Goal: Information Seeking & Learning: Learn about a topic

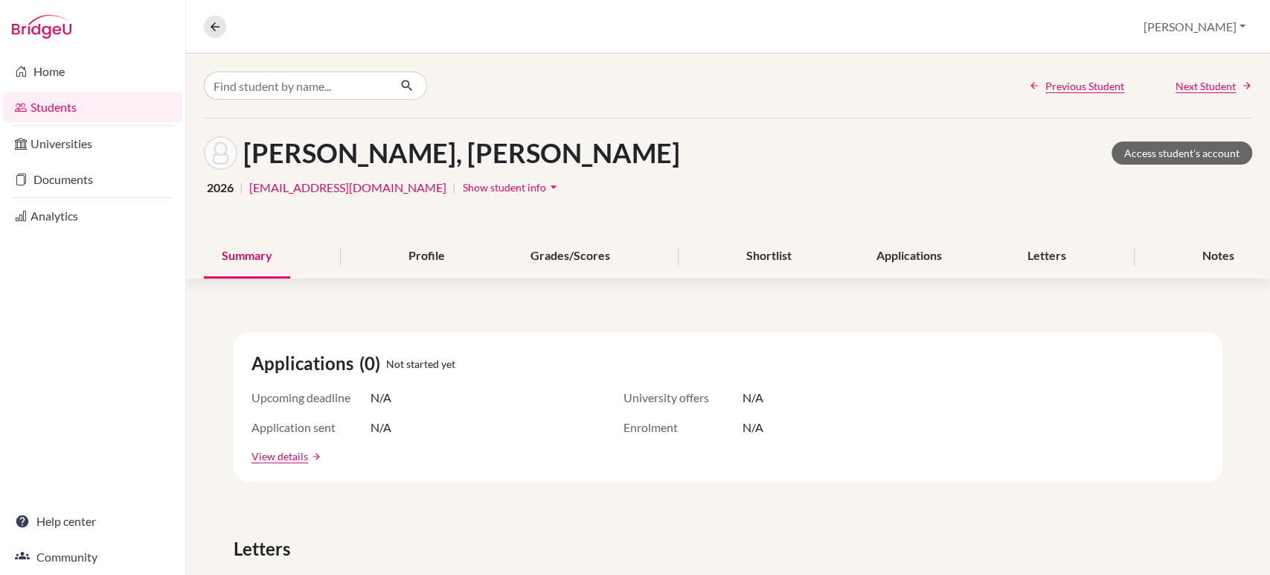
click at [54, 106] on link "Students" at bounding box center [92, 107] width 179 height 30
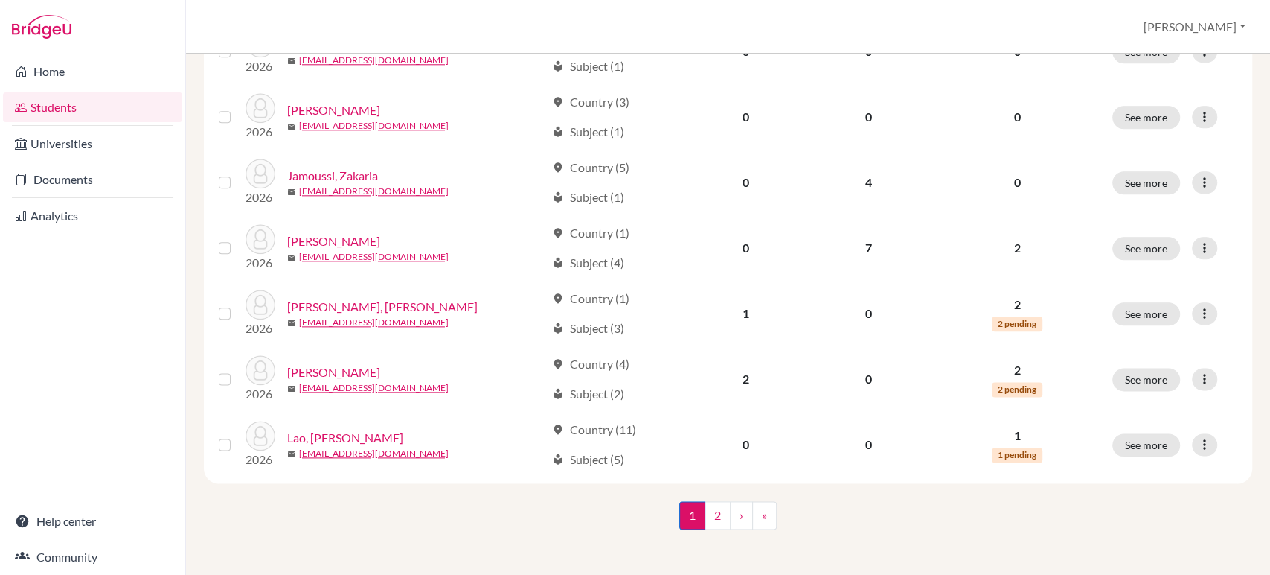
scroll to position [1127, 0]
click at [713, 516] on link "2" at bounding box center [718, 514] width 26 height 28
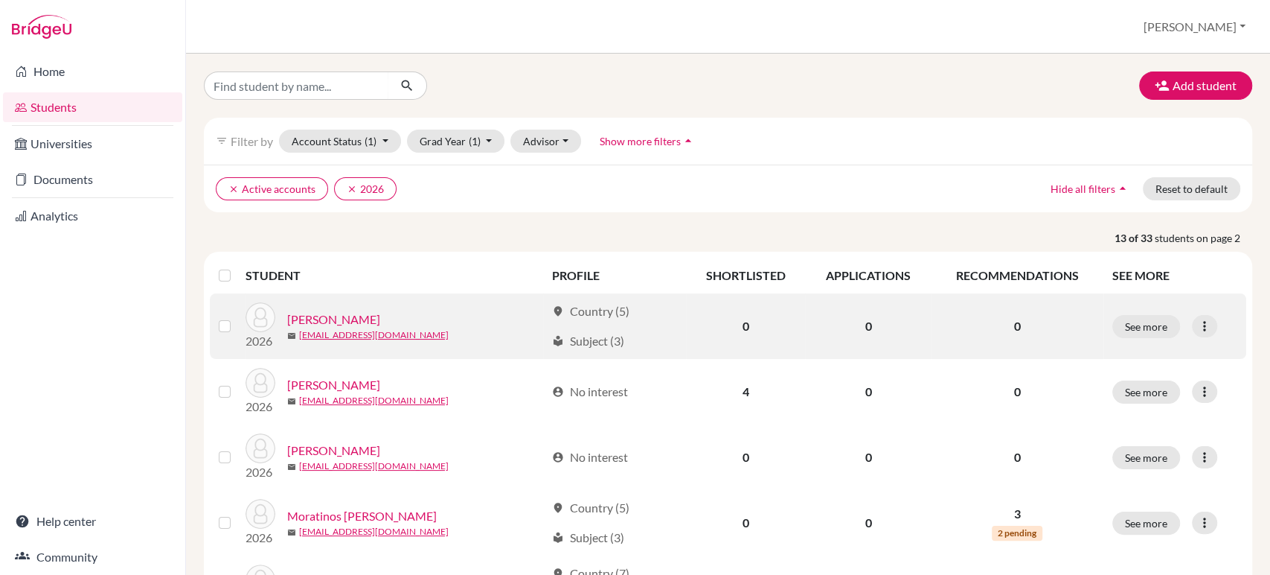
scroll to position [165, 0]
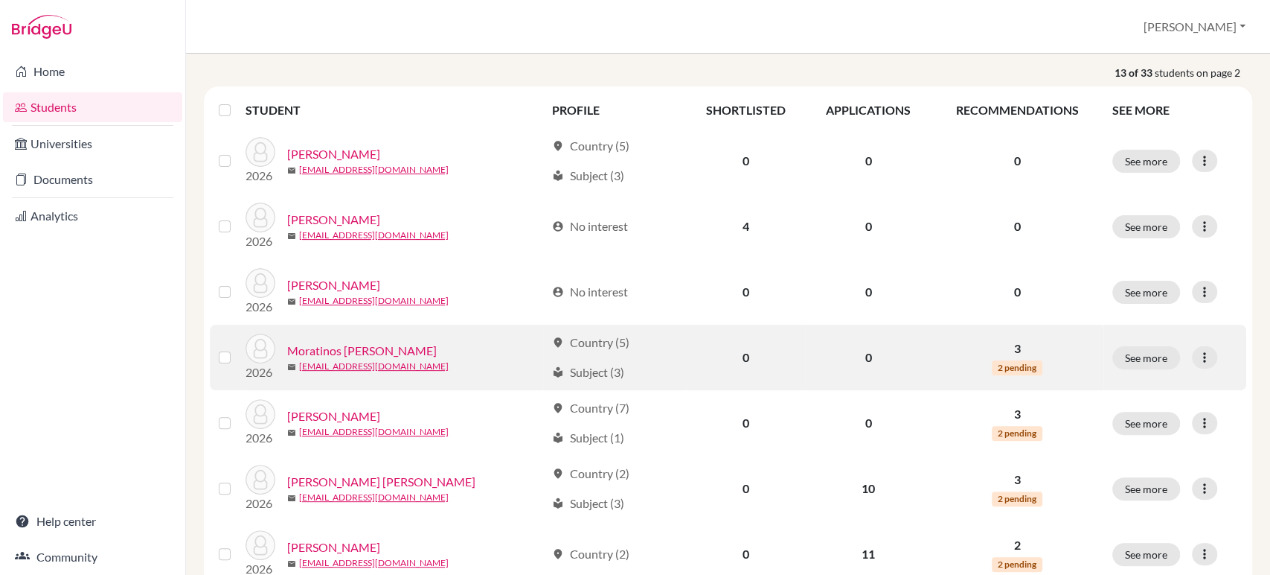
click at [324, 348] on link "Moratinos [PERSON_NAME]" at bounding box center [362, 351] width 150 height 18
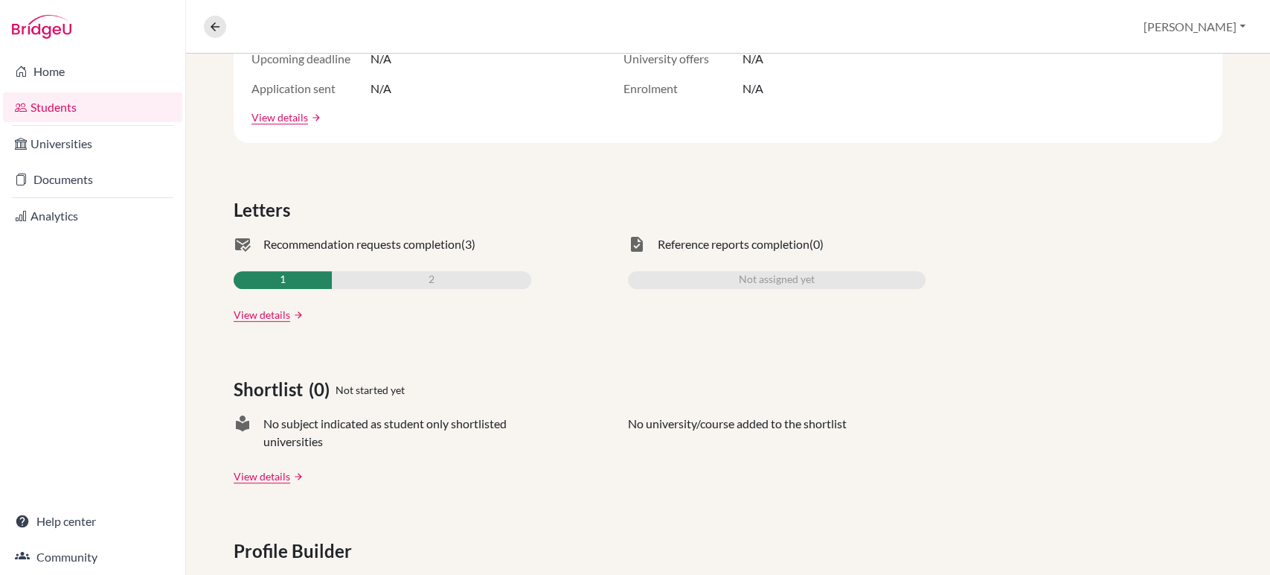
scroll to position [71, 0]
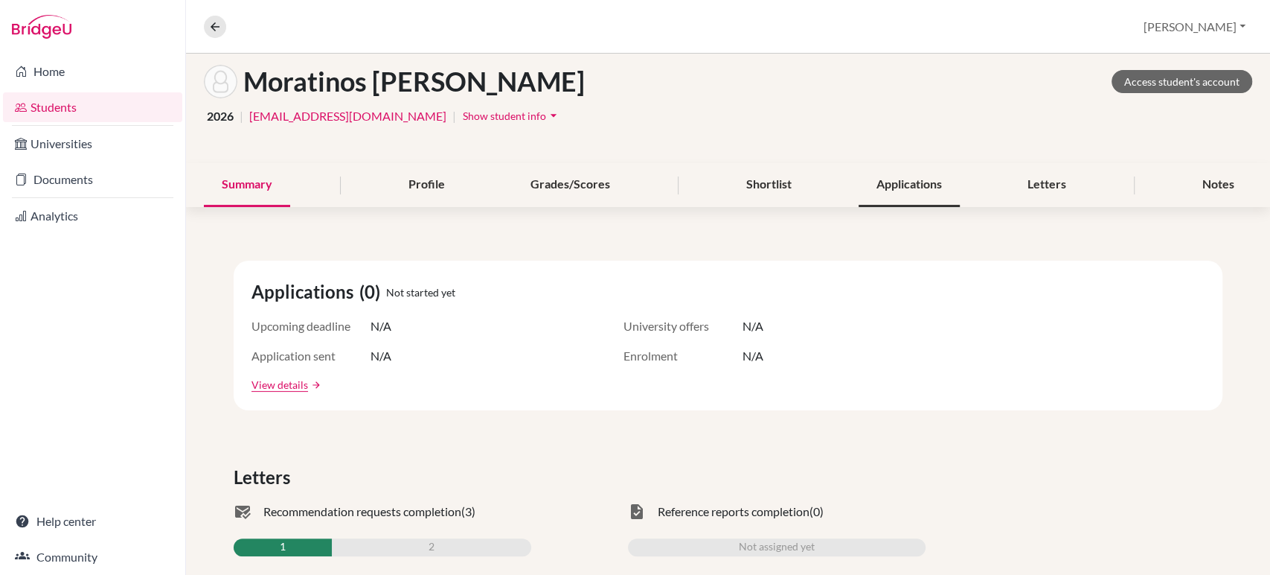
click at [937, 185] on div "Applications" at bounding box center [909, 185] width 101 height 44
